Goal: Task Accomplishment & Management: Manage account settings

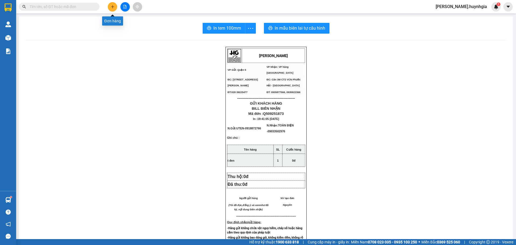
click at [114, 6] on button at bounding box center [112, 6] width 9 height 9
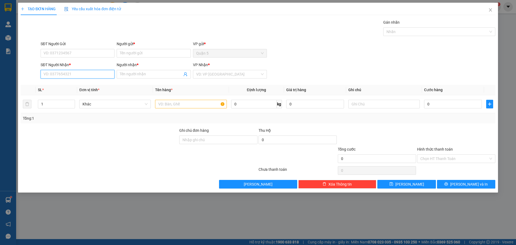
click at [67, 79] on div "SĐT Người Nhận * VD: 0377654321" at bounding box center [78, 71] width 74 height 19
drag, startPoint x: 74, startPoint y: 82, endPoint x: 120, endPoint y: 50, distance: 56.3
click at [75, 82] on div "0977799770 - [GEOGRAPHIC_DATA]([GEOGRAPHIC_DATA])" at bounding box center [93, 85] width 99 height 6
type input "0977799770"
type input "HƯNG QUỐC(THU HÀ)"
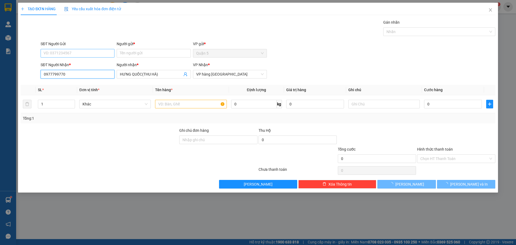
type input "0977799770"
click at [101, 50] on input "SĐT Người Gửi" at bounding box center [78, 53] width 74 height 9
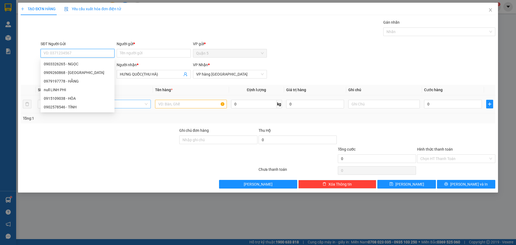
drag, startPoint x: 151, startPoint y: 105, endPoint x: 148, endPoint y: 108, distance: 3.8
click at [150, 106] on div "Khác" at bounding box center [114, 104] width 71 height 9
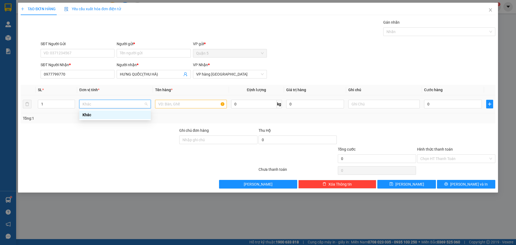
drag, startPoint x: 71, startPoint y: 103, endPoint x: 95, endPoint y: 109, distance: 25.0
click at [77, 104] on tr "1 Khác 0 kg 0 0" at bounding box center [258, 104] width 474 height 18
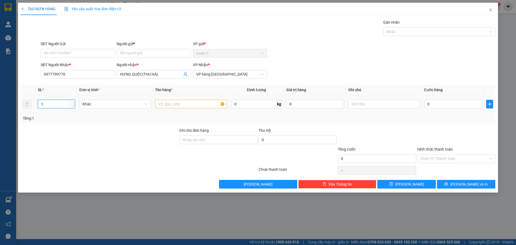
type input "2"
drag, startPoint x: 73, startPoint y: 102, endPoint x: 79, endPoint y: 102, distance: 6.2
click at [76, 101] on td "2" at bounding box center [56, 104] width 41 height 18
click at [182, 105] on input "text" at bounding box center [190, 104] width 71 height 9
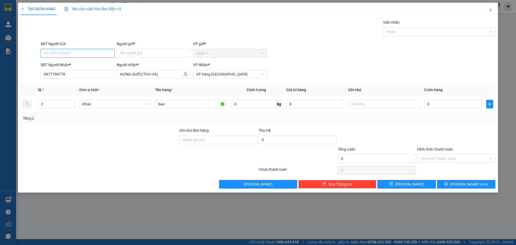
drag, startPoint x: 90, startPoint y: 52, endPoint x: 94, endPoint y: 51, distance: 4.7
click at [94, 51] on input "SĐT Người Gửi" at bounding box center [78, 53] width 74 height 9
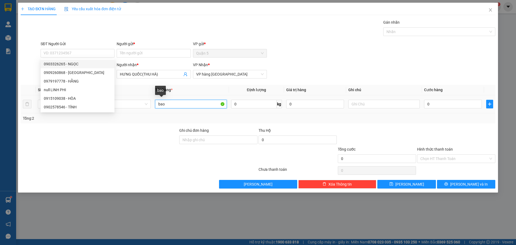
click at [185, 102] on input "bao" at bounding box center [190, 104] width 71 height 9
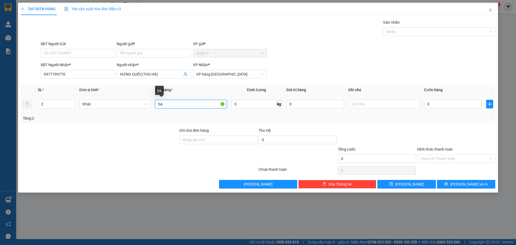
type input "b"
type input "BAO"
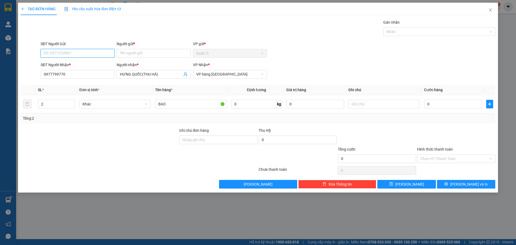
click at [83, 55] on input "SĐT Người Gửi" at bounding box center [78, 53] width 74 height 9
click at [87, 66] on div "0978856545 - [GEOGRAPHIC_DATA]" at bounding box center [77, 64] width 67 height 6
type input "0978856545"
type input "[PERSON_NAME]"
type input "0978856545"
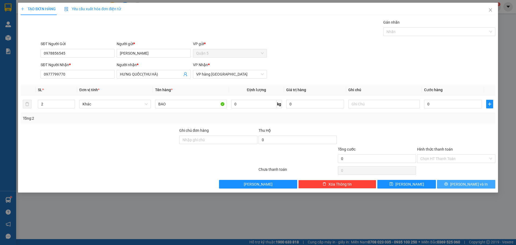
click at [471, 184] on span "[PERSON_NAME] và In" at bounding box center [469, 184] width 38 height 6
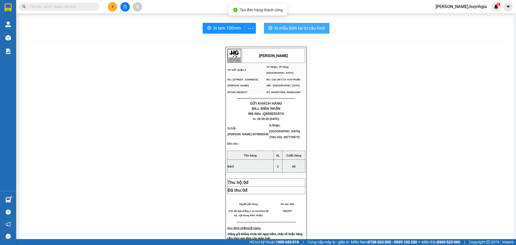
drag, startPoint x: 299, startPoint y: 24, endPoint x: 437, endPoint y: 26, distance: 138.1
click at [301, 24] on button "In mẫu biên lai tự cấu hình" at bounding box center [297, 28] width 66 height 11
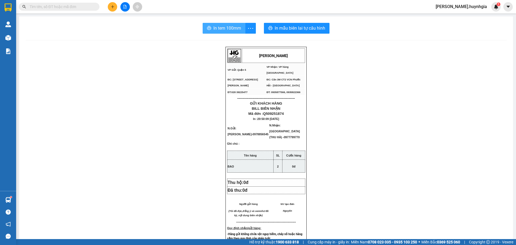
drag, startPoint x: 225, startPoint y: 30, endPoint x: 391, endPoint y: 64, distance: 169.7
click at [230, 31] on span "In tem 100mm" at bounding box center [227, 28] width 28 height 7
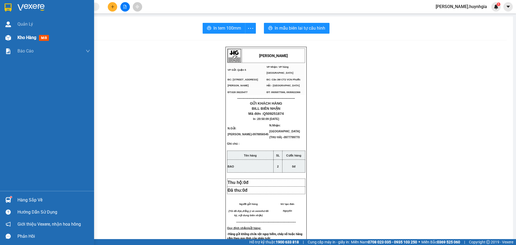
click at [25, 37] on span "Kho hàng" at bounding box center [26, 37] width 19 height 5
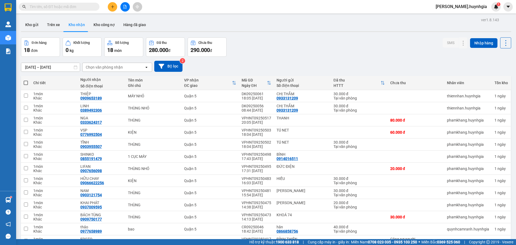
drag, startPoint x: 34, startPoint y: 24, endPoint x: 90, endPoint y: 57, distance: 65.1
click at [36, 24] on button "Kho gửi" at bounding box center [32, 24] width 22 height 13
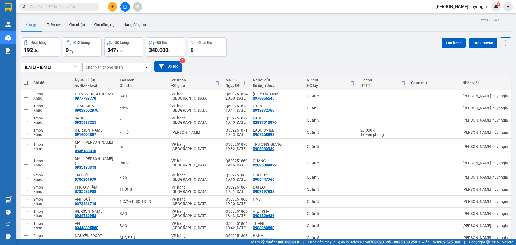
drag, startPoint x: 134, startPoint y: 68, endPoint x: 171, endPoint y: 81, distance: 39.2
click at [135, 68] on div "Chọn văn phòng nhận" at bounding box center [113, 67] width 62 height 9
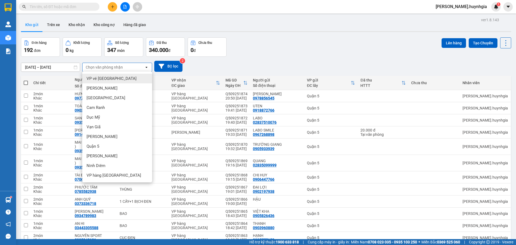
drag, startPoint x: 114, startPoint y: 78, endPoint x: 212, endPoint y: 103, distance: 101.1
click at [116, 78] on div "VP vé [GEOGRAPHIC_DATA]" at bounding box center [117, 79] width 70 height 10
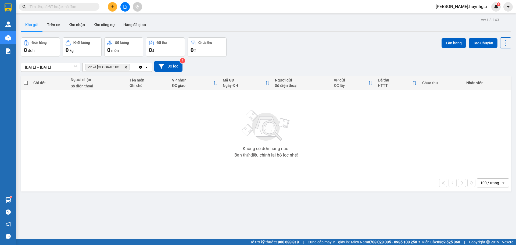
click at [125, 67] on icon "VP vé Nha Trang, close by backspace" at bounding box center [126, 67] width 2 height 2
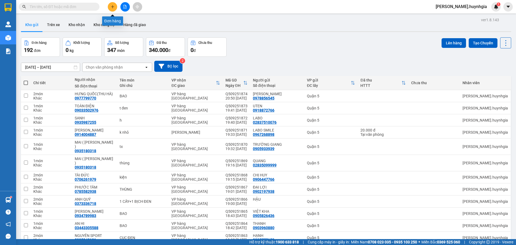
click at [110, 6] on button at bounding box center [112, 6] width 9 height 9
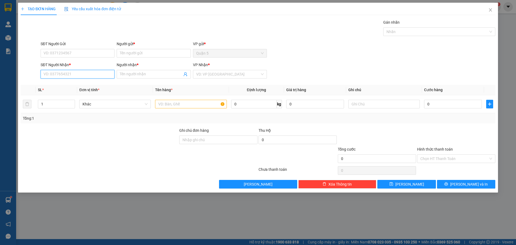
click at [72, 75] on input "SĐT Người Nhận *" at bounding box center [78, 74] width 74 height 9
type input "0349497676"
click at [80, 53] on input "SĐT Người Gửi" at bounding box center [78, 53] width 74 height 9
click at [88, 52] on input "SĐT Người Gửi" at bounding box center [78, 53] width 74 height 9
type input "0903648684"
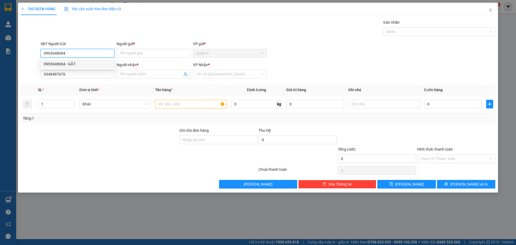
click at [71, 63] on div "0903648684 - GẮT" at bounding box center [77, 64] width 67 height 6
type input "GẮT"
type input "0903648684"
click at [153, 72] on input "Người nhận *" at bounding box center [151, 74] width 62 height 6
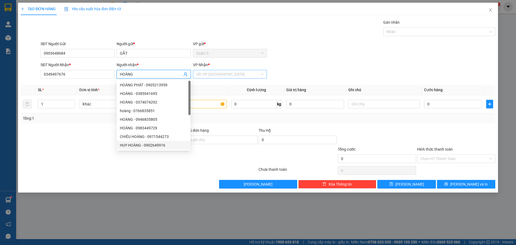
type input "HOÀNG"
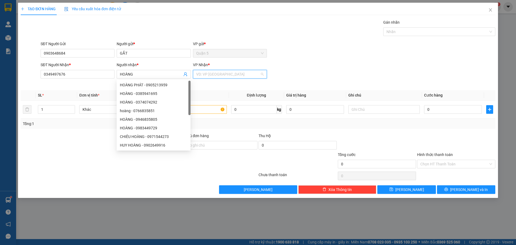
click at [240, 77] on input "search" at bounding box center [228, 74] width 64 height 8
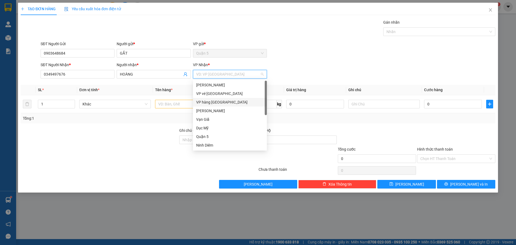
click at [225, 101] on div "VP hàng [GEOGRAPHIC_DATA]" at bounding box center [229, 102] width 67 height 6
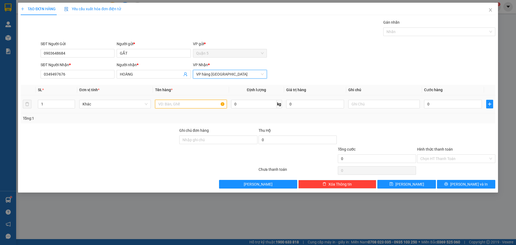
click at [179, 103] on input "text" at bounding box center [190, 104] width 71 height 9
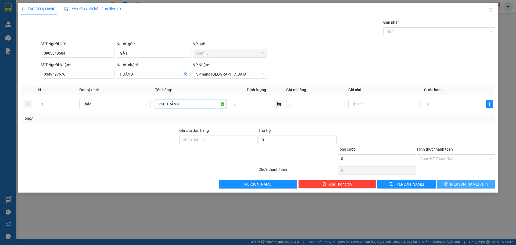
type input "CỤC TRẮNG"
drag, startPoint x: 463, startPoint y: 186, endPoint x: 477, endPoint y: 179, distance: 16.0
click at [465, 185] on button "[PERSON_NAME] và In" at bounding box center [466, 184] width 58 height 9
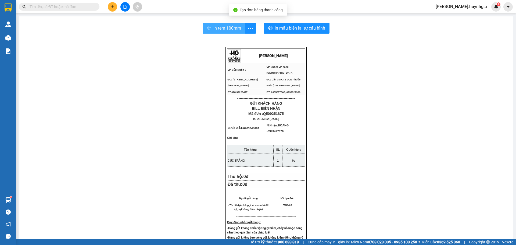
drag, startPoint x: 233, startPoint y: 28, endPoint x: 286, endPoint y: 34, distance: 53.8
click at [233, 28] on span "In tem 100mm" at bounding box center [227, 28] width 28 height 7
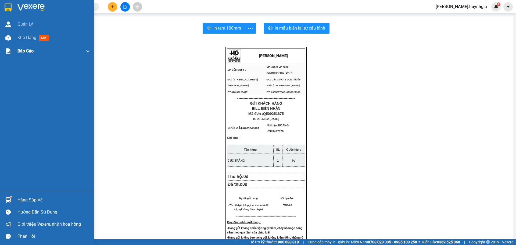
drag, startPoint x: 28, startPoint y: 37, endPoint x: 32, endPoint y: 53, distance: 16.6
click at [30, 37] on span "Kho hàng" at bounding box center [26, 37] width 19 height 5
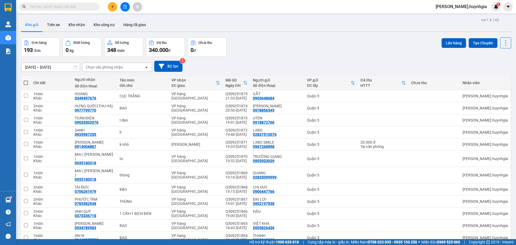
click at [111, 71] on div "Chọn văn phòng nhận open" at bounding box center [117, 67] width 70 height 9
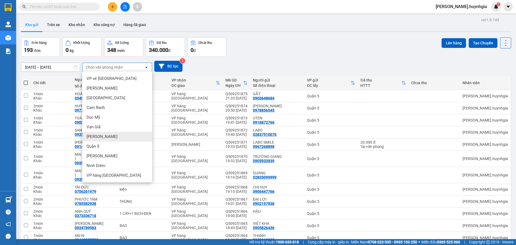
drag, startPoint x: 105, startPoint y: 136, endPoint x: 90, endPoint y: 157, distance: 25.6
click at [106, 136] on span "[PERSON_NAME]" at bounding box center [101, 136] width 31 height 5
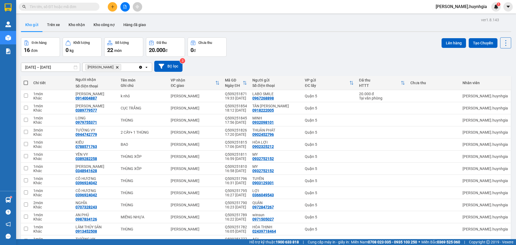
drag, startPoint x: 26, startPoint y: 81, endPoint x: 28, endPoint y: 82, distance: 3.0
click at [26, 81] on span at bounding box center [26, 83] width 4 height 4
click at [26, 80] on input "checkbox" at bounding box center [26, 80] width 0 height 0
checkbox input "true"
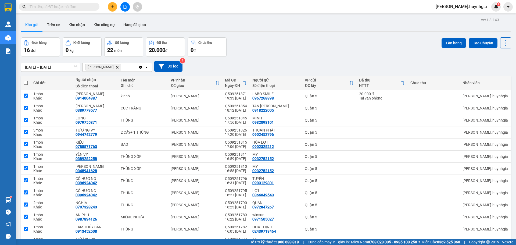
checkbox input "true"
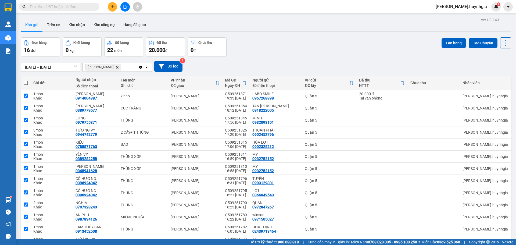
checkbox input "true"
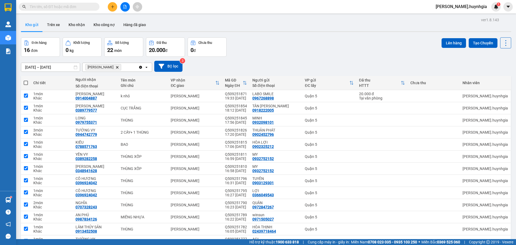
checkbox input "true"
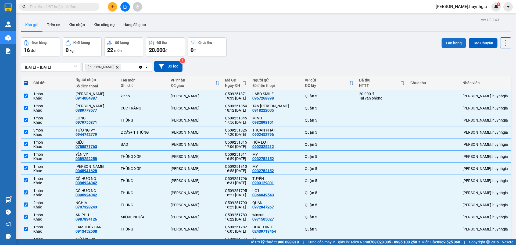
click at [447, 41] on button "Lên hàng" at bounding box center [453, 43] width 24 height 10
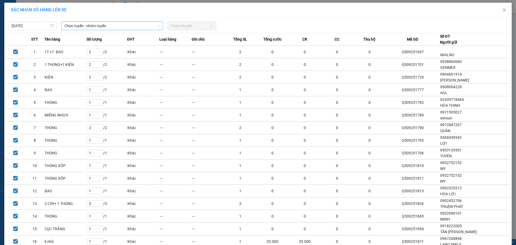
click at [134, 25] on span "Chọn tuyến - nhóm tuyến" at bounding box center [111, 26] width 95 height 8
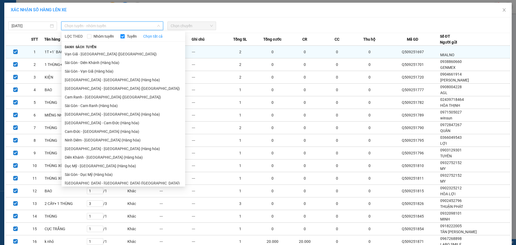
drag, startPoint x: 101, startPoint y: 62, endPoint x: 171, endPoint y: 57, distance: 70.0
click at [102, 62] on li "Sài Gòn - Diên Khánh (Hàng hóa)" at bounding box center [124, 62] width 124 height 9
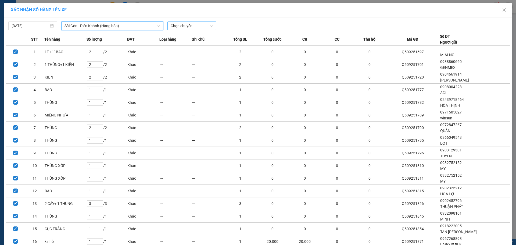
drag, startPoint x: 196, startPoint y: 25, endPoint x: 198, endPoint y: 27, distance: 3.2
click at [196, 25] on span "Chọn chuyến" at bounding box center [192, 26] width 42 height 8
click at [186, 44] on div "22:00" at bounding box center [190, 45] width 42 height 6
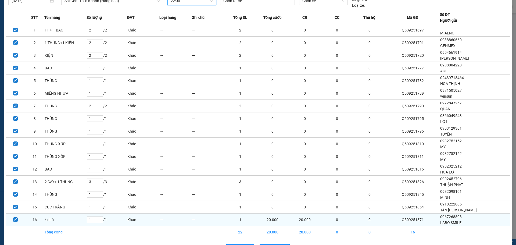
scroll to position [43, 0]
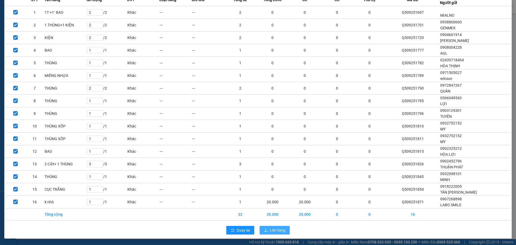
click at [273, 232] on span "Lên hàng" at bounding box center [278, 230] width 16 height 6
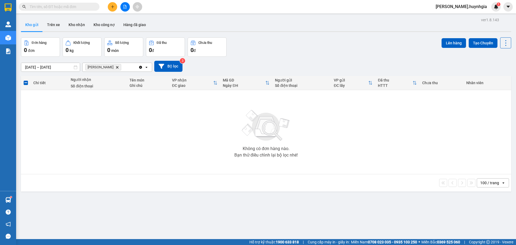
click at [116, 67] on icon "Delete" at bounding box center [117, 67] width 3 height 3
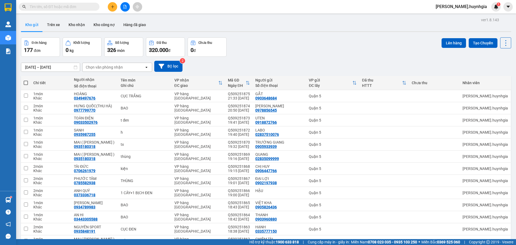
click at [132, 64] on div "Chọn văn phòng nhận" at bounding box center [113, 67] width 62 height 9
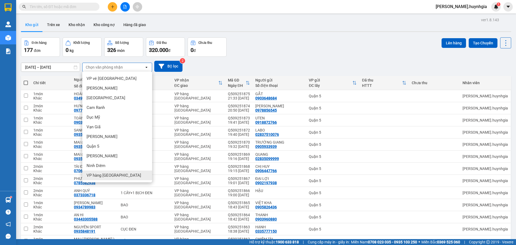
drag, startPoint x: 118, startPoint y: 172, endPoint x: 122, endPoint y: 177, distance: 6.3
click at [118, 172] on div "VP hàng [GEOGRAPHIC_DATA]" at bounding box center [117, 175] width 70 height 10
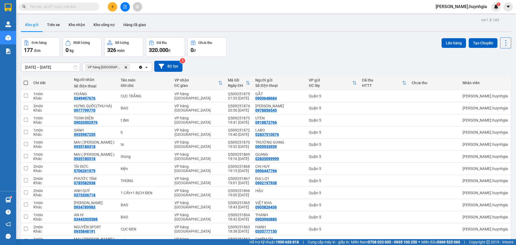
click at [26, 82] on span at bounding box center [26, 83] width 4 height 4
click at [26, 80] on input "checkbox" at bounding box center [26, 80] width 0 height 0
checkbox input "true"
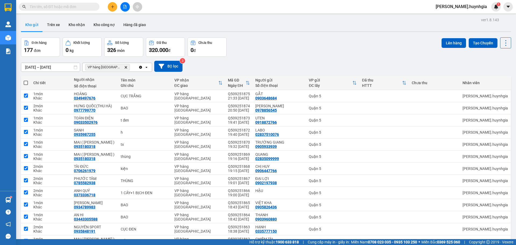
checkbox input "true"
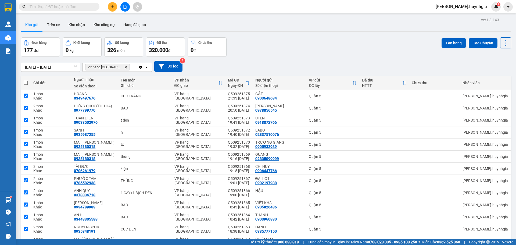
checkbox input "true"
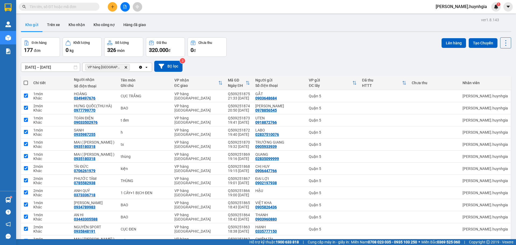
checkbox input "true"
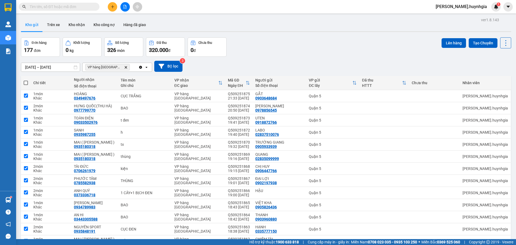
checkbox input "true"
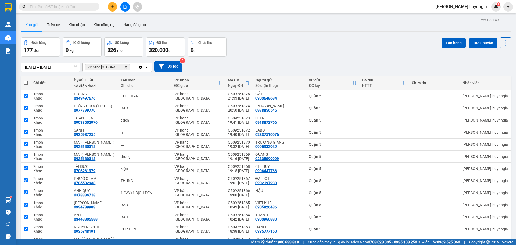
checkbox input "true"
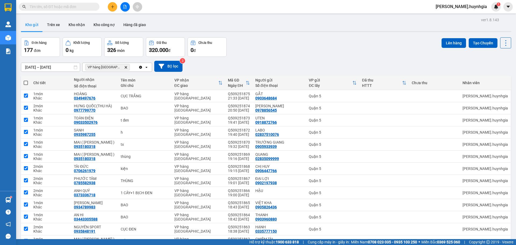
checkbox input "true"
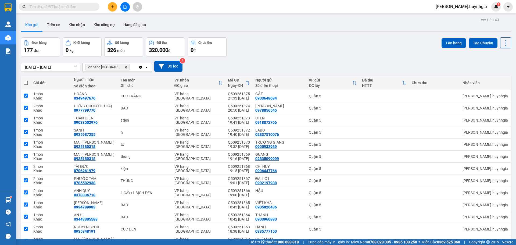
checkbox input "true"
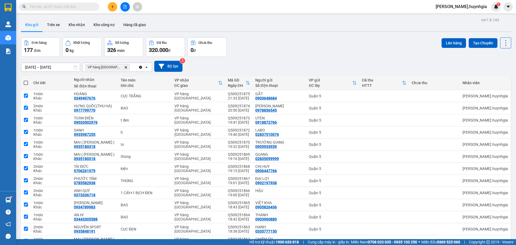
checkbox input "true"
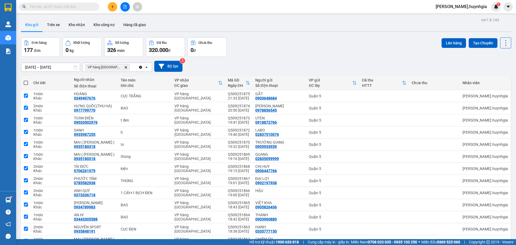
checkbox input "true"
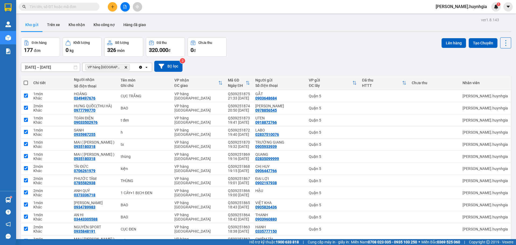
checkbox input "true"
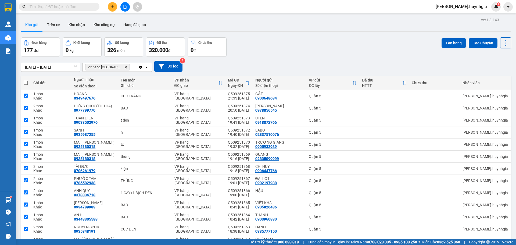
checkbox input "true"
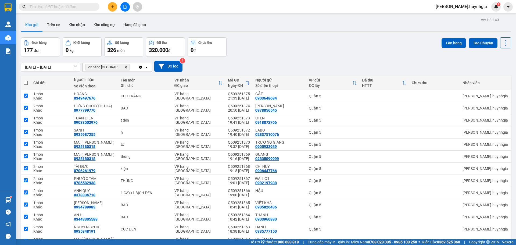
checkbox input "true"
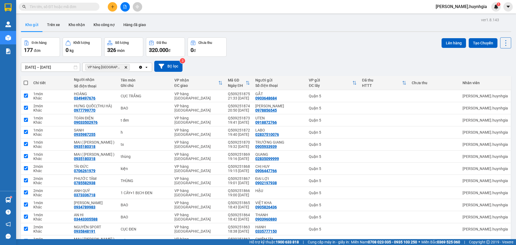
checkbox input "true"
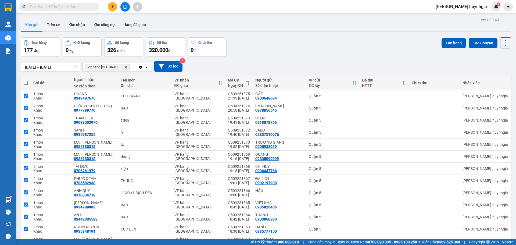
checkbox input "true"
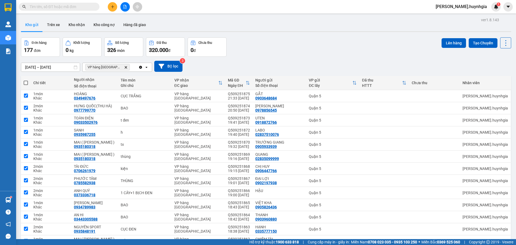
checkbox input "true"
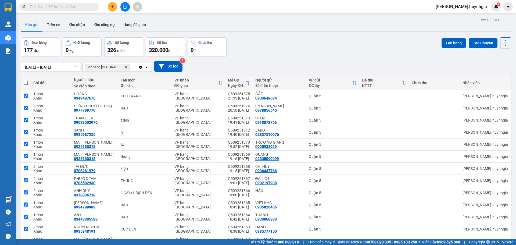
checkbox input "true"
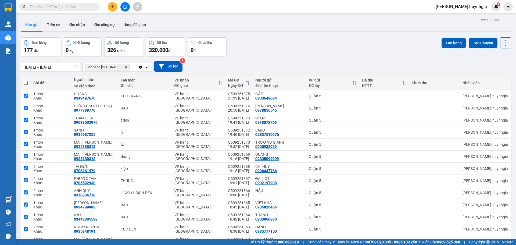
checkbox input "true"
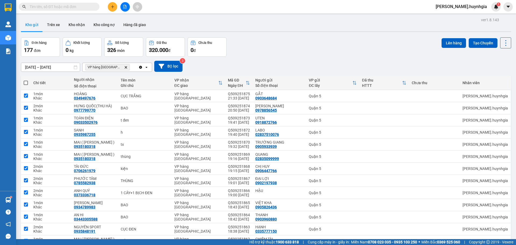
checkbox input "true"
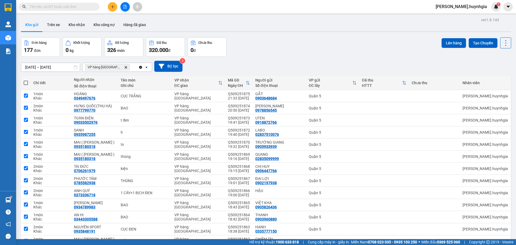
checkbox input "true"
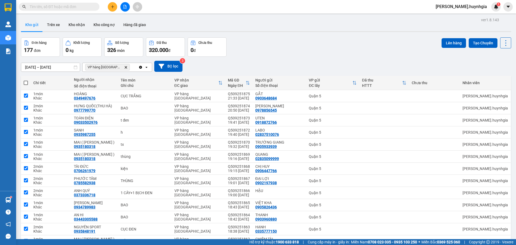
checkbox input "true"
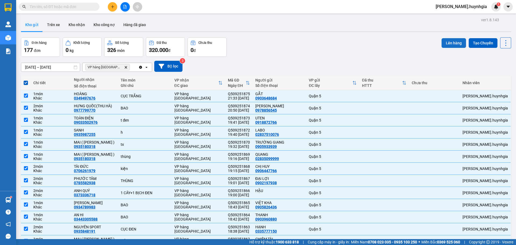
click at [448, 41] on button "Lên hàng" at bounding box center [453, 43] width 24 height 10
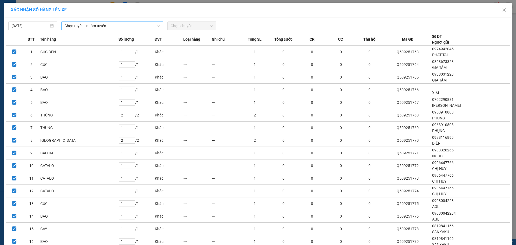
click at [111, 23] on span "Chọn tuyến - nhóm tuyến" at bounding box center [111, 26] width 95 height 8
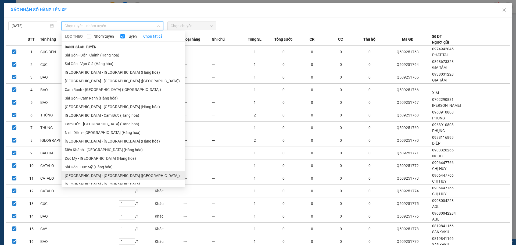
scroll to position [12, 0]
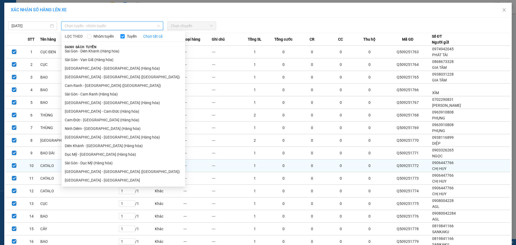
drag, startPoint x: 103, startPoint y: 171, endPoint x: 207, endPoint y: 161, distance: 104.7
click at [104, 171] on li "[GEOGRAPHIC_DATA] - [GEOGRAPHIC_DATA] ([GEOGRAPHIC_DATA])" at bounding box center [124, 171] width 124 height 9
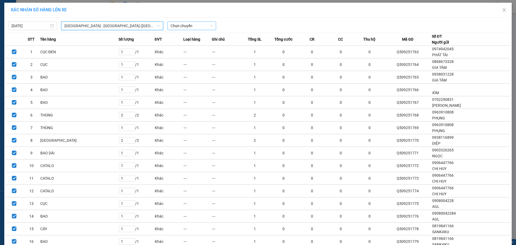
drag, startPoint x: 191, startPoint y: 25, endPoint x: 194, endPoint y: 28, distance: 3.4
click at [192, 26] on span "Chọn chuyến" at bounding box center [192, 26] width 42 height 8
drag, startPoint x: 188, startPoint y: 44, endPoint x: 194, endPoint y: 48, distance: 7.1
click at [188, 46] on div "22:00" at bounding box center [190, 45] width 42 height 6
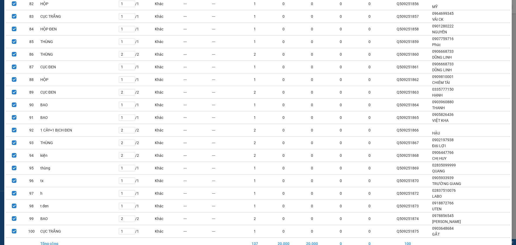
scroll to position [1103, 0]
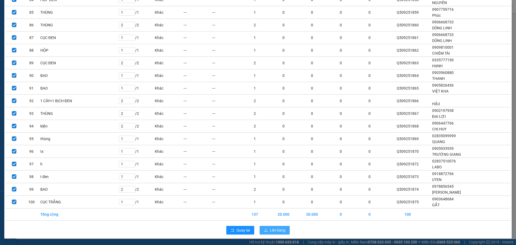
click at [273, 228] on span "Lên hàng" at bounding box center [278, 230] width 16 height 6
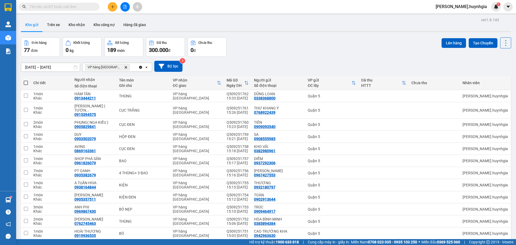
drag, startPoint x: 25, startPoint y: 81, endPoint x: 33, endPoint y: 92, distance: 13.9
click at [26, 81] on span at bounding box center [26, 83] width 4 height 4
click at [26, 80] on input "checkbox" at bounding box center [26, 80] width 0 height 0
checkbox input "true"
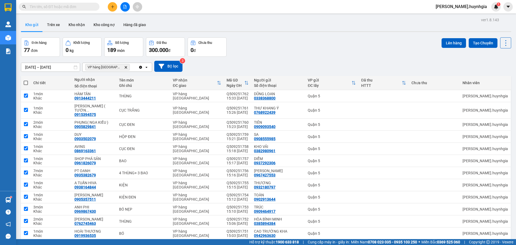
checkbox input "true"
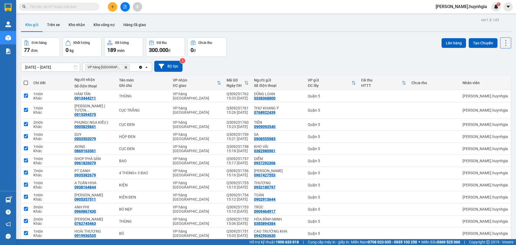
checkbox input "true"
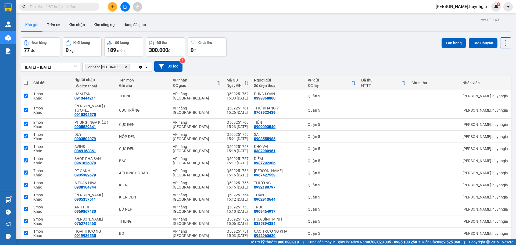
checkbox input "true"
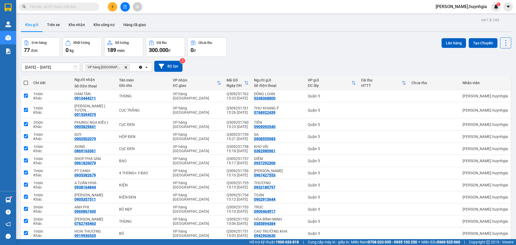
checkbox input "true"
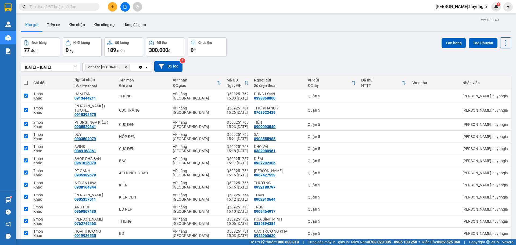
checkbox input "true"
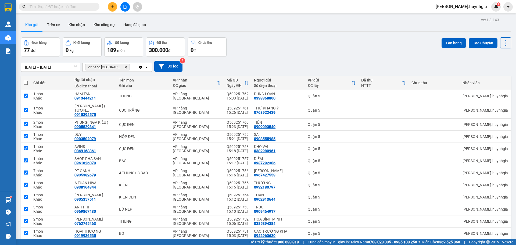
checkbox input "true"
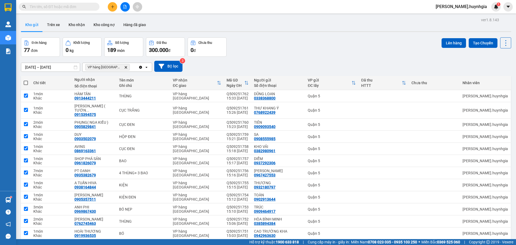
checkbox input "true"
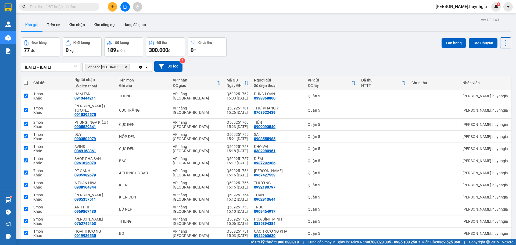
checkbox input "true"
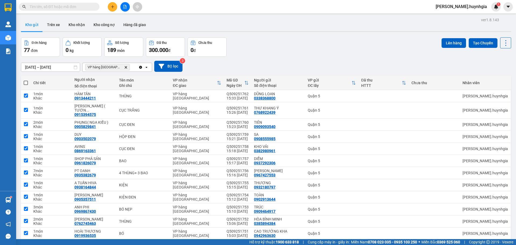
checkbox input "true"
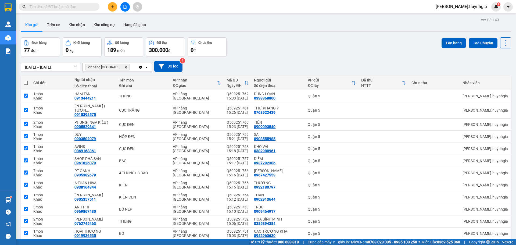
checkbox input "true"
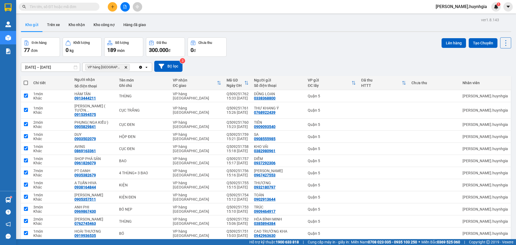
checkbox input "true"
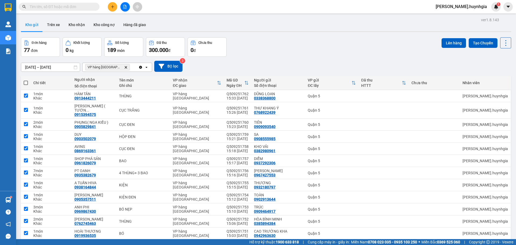
checkbox input "true"
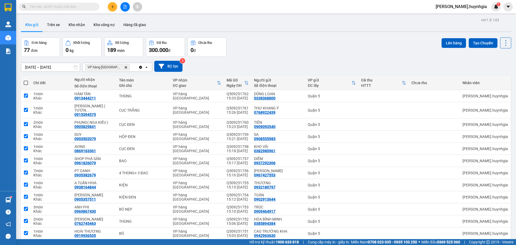
checkbox input "true"
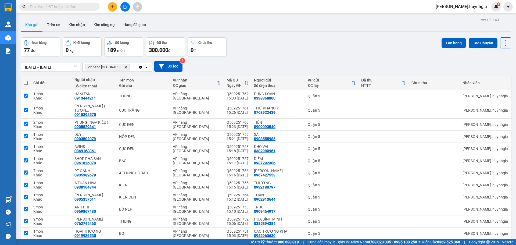
checkbox input "true"
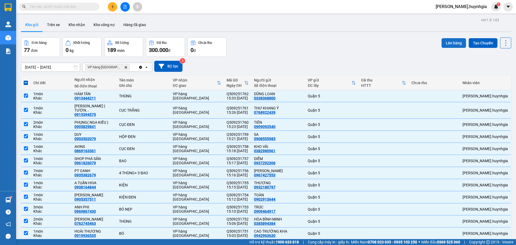
click at [454, 41] on button "Lên hàng" at bounding box center [453, 43] width 24 height 10
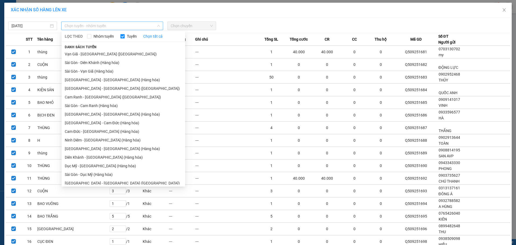
drag, startPoint x: 121, startPoint y: 26, endPoint x: 124, endPoint y: 38, distance: 11.9
click at [122, 27] on span "Chọn tuyến - nhóm tuyến" at bounding box center [111, 26] width 95 height 8
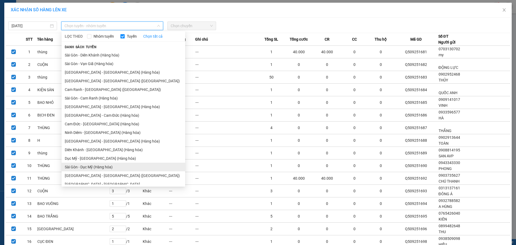
scroll to position [12, 0]
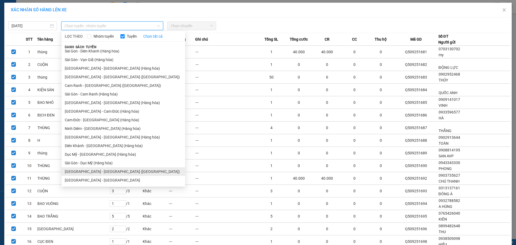
click at [100, 171] on li "[GEOGRAPHIC_DATA] - [GEOGRAPHIC_DATA] ([GEOGRAPHIC_DATA])" at bounding box center [124, 171] width 124 height 9
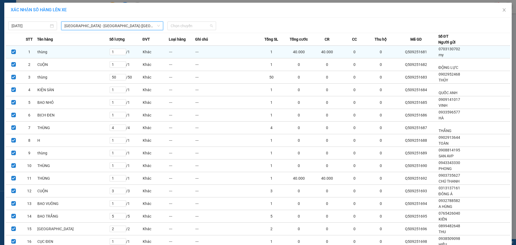
drag, startPoint x: 201, startPoint y: 25, endPoint x: 196, endPoint y: 58, distance: 33.1
click at [201, 26] on span "Chọn chuyến" at bounding box center [192, 26] width 42 height 8
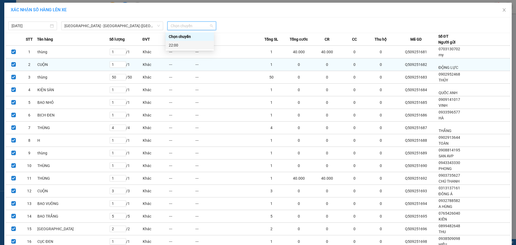
drag, startPoint x: 185, startPoint y: 43, endPoint x: 242, endPoint y: 73, distance: 65.0
click at [185, 44] on div "22:00" at bounding box center [190, 45] width 42 height 6
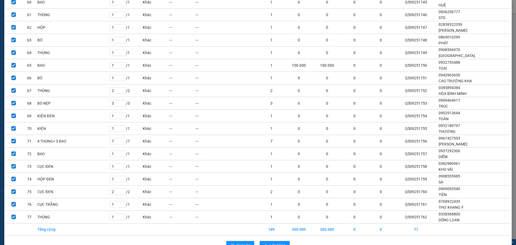
scroll to position [813, 0]
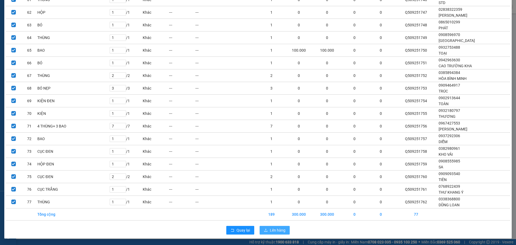
click at [277, 232] on span "Lên hàng" at bounding box center [278, 230] width 16 height 6
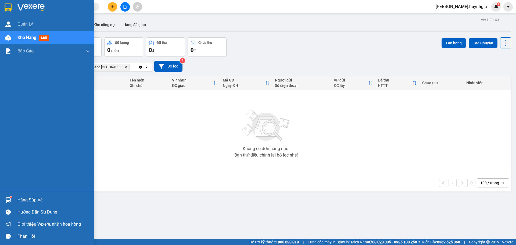
drag, startPoint x: 23, startPoint y: 200, endPoint x: 30, endPoint y: 199, distance: 6.3
click at [24, 200] on div "Hàng sắp về" at bounding box center [53, 200] width 73 height 8
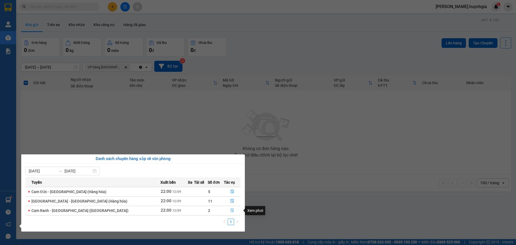
drag, startPoint x: 230, startPoint y: 210, endPoint x: 232, endPoint y: 208, distance: 3.2
click at [231, 210] on button "button" at bounding box center [232, 210] width 16 height 9
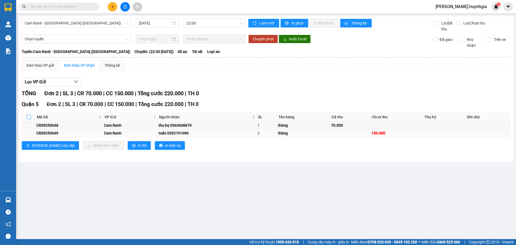
drag, startPoint x: 29, startPoint y: 115, endPoint x: 45, endPoint y: 130, distance: 21.3
click at [29, 116] on input "checkbox" at bounding box center [29, 117] width 4 height 4
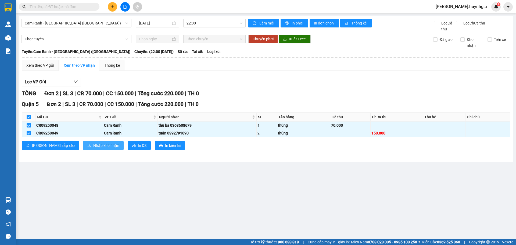
click at [93, 147] on span "Nhập kho nhận" at bounding box center [106, 145] width 26 height 6
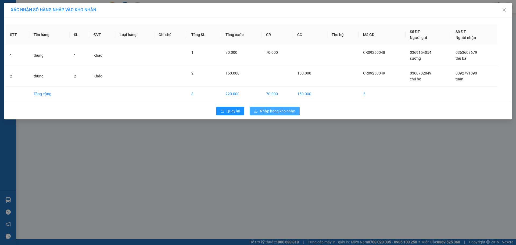
click at [264, 109] on span "Nhập hàng kho nhận" at bounding box center [277, 111] width 35 height 6
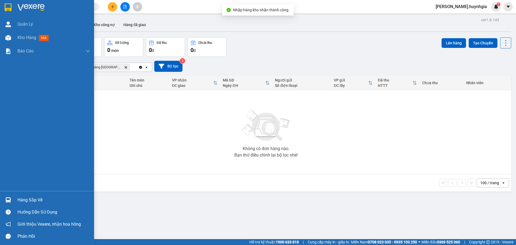
click at [36, 199] on div "Hàng sắp về" at bounding box center [53, 200] width 73 height 8
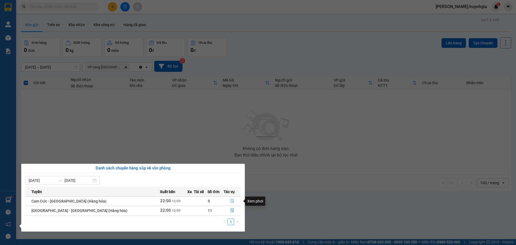
click at [231, 199] on icon "file-done" at bounding box center [232, 201] width 4 height 4
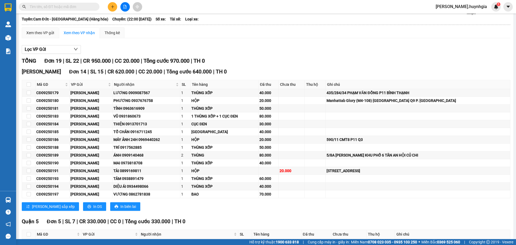
scroll to position [81, 0]
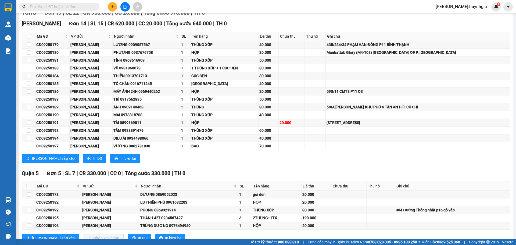
drag, startPoint x: 29, startPoint y: 185, endPoint x: 32, endPoint y: 183, distance: 3.0
click at [31, 183] on th at bounding box center [28, 186] width 13 height 9
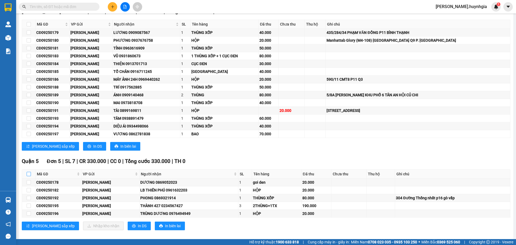
scroll to position [99, 0]
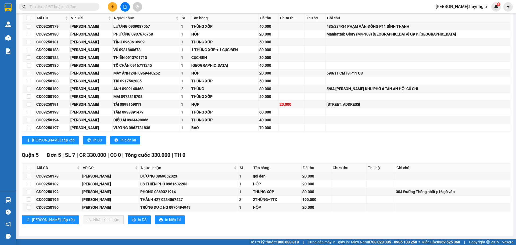
click at [31, 167] on th at bounding box center [28, 167] width 13 height 9
click at [28, 167] on input "checkbox" at bounding box center [29, 167] width 4 height 4
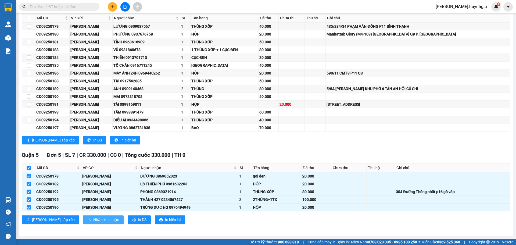
click at [93, 219] on span "Nhập kho nhận" at bounding box center [106, 220] width 26 height 6
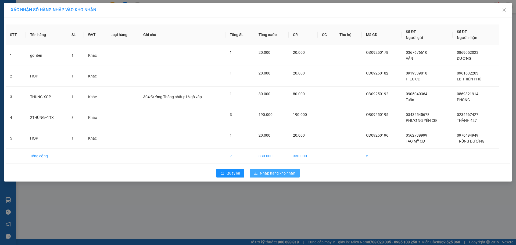
click at [283, 173] on span "Nhập hàng kho nhận" at bounding box center [277, 173] width 35 height 6
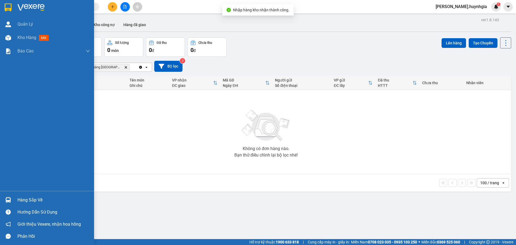
drag, startPoint x: 23, startPoint y: 199, endPoint x: 61, endPoint y: 241, distance: 56.7
click at [24, 199] on div "Hàng sắp về" at bounding box center [53, 200] width 73 height 8
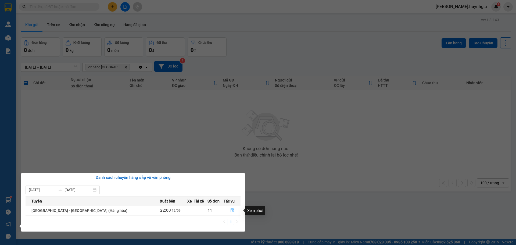
click at [230, 210] on icon "file-done" at bounding box center [232, 210] width 4 height 4
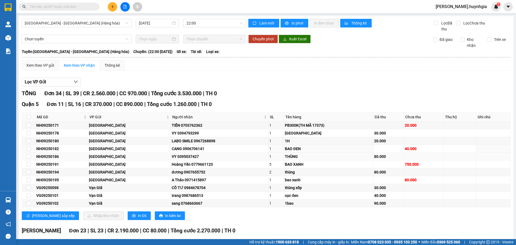
drag, startPoint x: 412, startPoint y: 147, endPoint x: 453, endPoint y: 155, distance: 41.8
click at [414, 147] on div "40.000" at bounding box center [424, 149] width 38 height 6
click at [28, 117] on input "checkbox" at bounding box center [29, 117] width 4 height 4
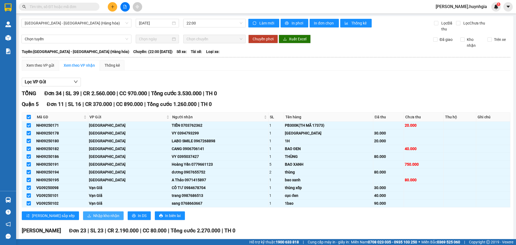
click at [95, 215] on span "Nhập kho nhận" at bounding box center [106, 215] width 26 height 6
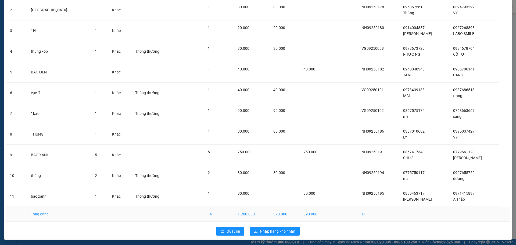
scroll to position [67, 0]
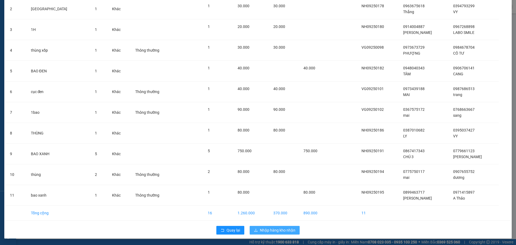
drag, startPoint x: 278, startPoint y: 231, endPoint x: 284, endPoint y: 230, distance: 6.0
click at [279, 231] on span "Nhập hàng kho nhận" at bounding box center [277, 230] width 35 height 6
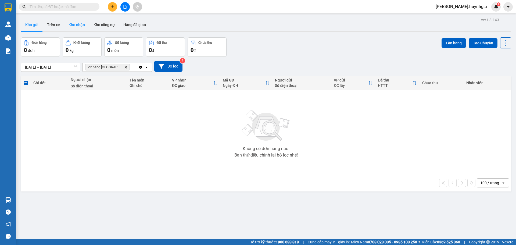
click at [80, 25] on button "Kho nhận" at bounding box center [76, 24] width 25 height 13
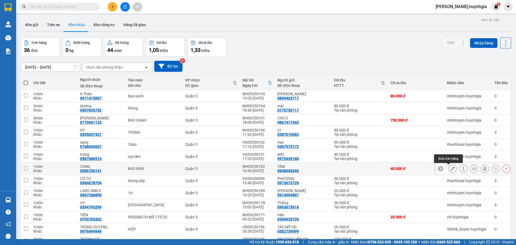
click at [450, 167] on icon at bounding box center [452, 169] width 4 height 4
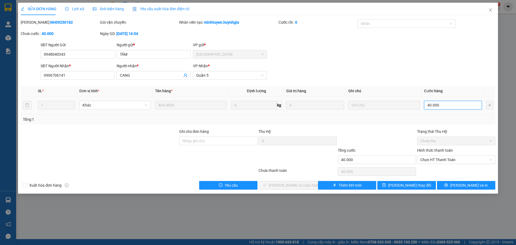
click at [443, 103] on input "40.000" at bounding box center [453, 105] width 58 height 9
click at [448, 101] on input "40.000" at bounding box center [453, 105] width 58 height 9
click at [426, 105] on input "0" at bounding box center [453, 105] width 58 height 9
click at [437, 157] on span "Chọn HT Thanh Toán" at bounding box center [456, 160] width 72 height 8
click at [406, 220] on div "SỬA ĐƠN HÀNG Lịch sử Ảnh kiện hàng Yêu cầu xuất hóa đơn điện tử Total Paid Fee …" at bounding box center [258, 122] width 516 height 245
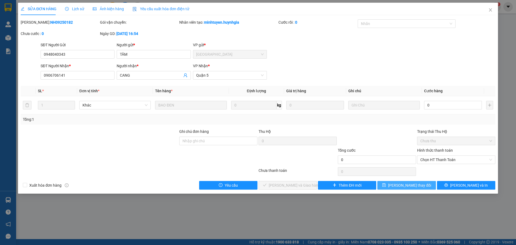
click at [417, 186] on span "[PERSON_NAME] thay đổi" at bounding box center [409, 185] width 43 height 6
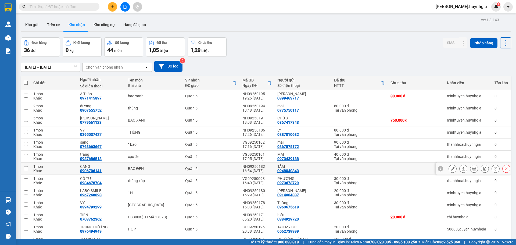
click at [368, 170] on td at bounding box center [359, 169] width 56 height 12
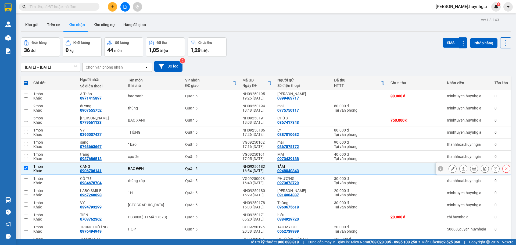
click at [368, 167] on td at bounding box center [359, 169] width 56 height 12
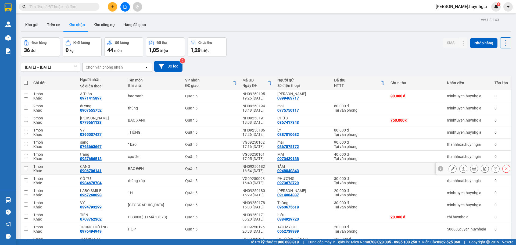
click at [368, 167] on td at bounding box center [359, 169] width 56 height 12
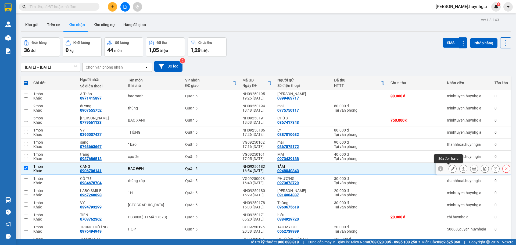
click at [450, 168] on icon at bounding box center [452, 169] width 4 height 4
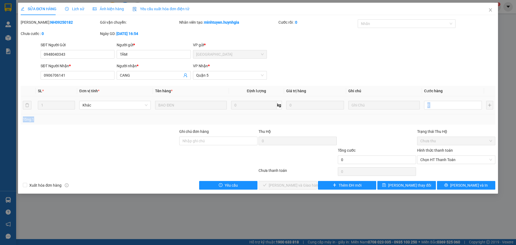
drag, startPoint x: 387, startPoint y: 114, endPoint x: 340, endPoint y: 143, distance: 54.8
click at [384, 120] on div "SL * Đơn vị tính * Tên hàng * Định lượng Giá trị hàng Ghi chú Cước hàng 1 Khác …" at bounding box center [258, 105] width 474 height 39
click at [333, 150] on div at bounding box center [297, 156] width 79 height 19
click at [220, 141] on input "Ghi chú đơn hàng" at bounding box center [218, 140] width 78 height 9
click at [234, 137] on input "Ghi chú đơn hàng" at bounding box center [218, 140] width 78 height 9
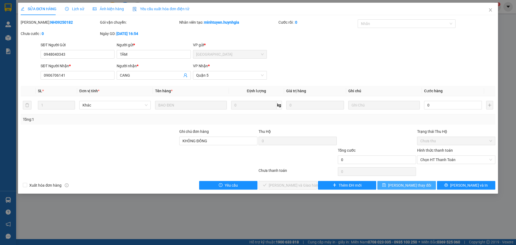
drag, startPoint x: 405, startPoint y: 185, endPoint x: 411, endPoint y: 192, distance: 9.6
click at [405, 185] on span "[PERSON_NAME] thay đổi" at bounding box center [409, 185] width 43 height 6
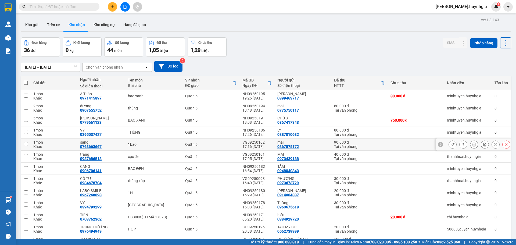
drag, startPoint x: 382, startPoint y: 149, endPoint x: 387, endPoint y: 149, distance: 4.6
click at [285, 57] on div "[DATE] – [DATE] Press the down arrow key to interact with the calendar and sele…" at bounding box center [266, 66] width 490 height 19
click at [30, 21] on button "Kho gửi" at bounding box center [32, 24] width 22 height 13
